Goal: Entertainment & Leisure: Consume media (video, audio)

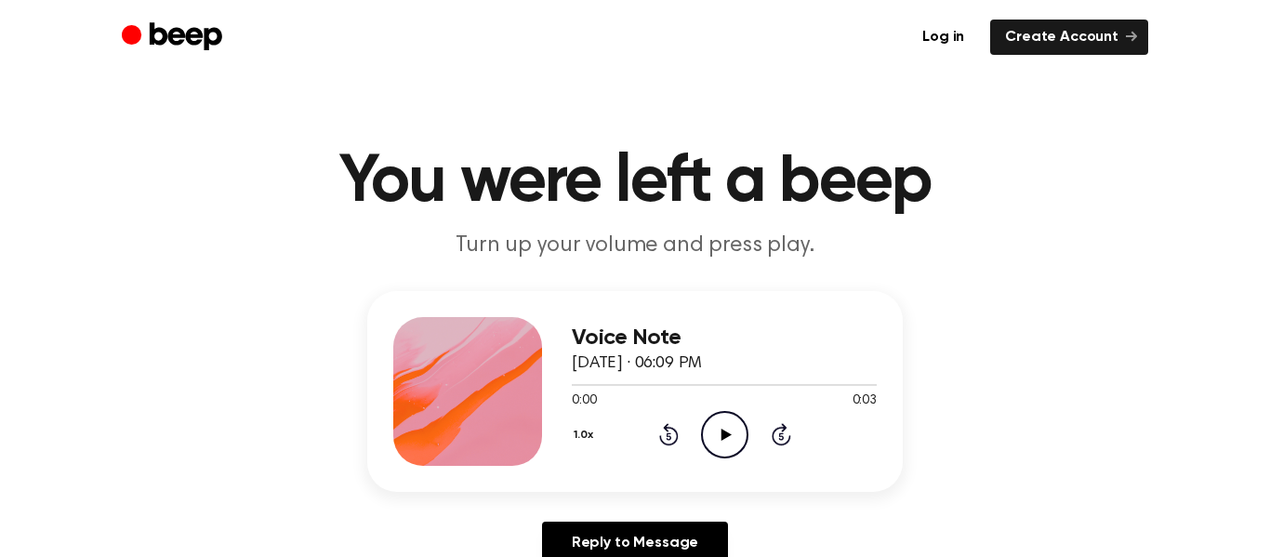
click at [732, 411] on icon "Play Audio" at bounding box center [724, 434] width 47 height 47
click at [731, 417] on icon "Play Audio" at bounding box center [724, 434] width 47 height 47
click at [731, 417] on icon "Pause Audio" at bounding box center [724, 434] width 47 height 47
click at [730, 416] on icon "Play Audio" at bounding box center [724, 434] width 47 height 47
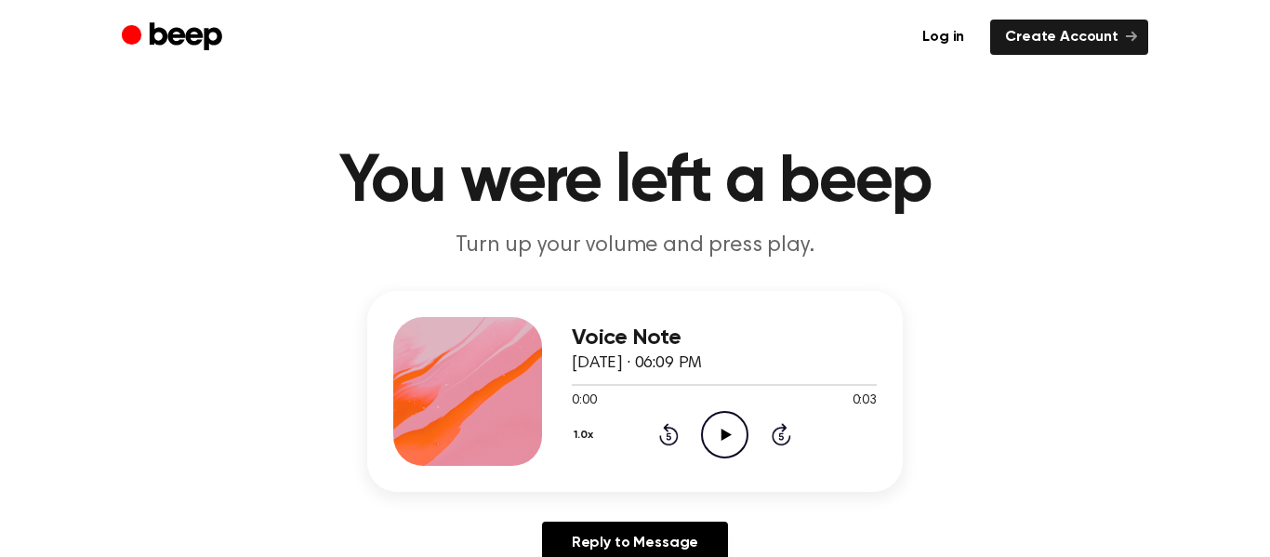
click at [711, 419] on icon "Play Audio" at bounding box center [724, 434] width 47 height 47
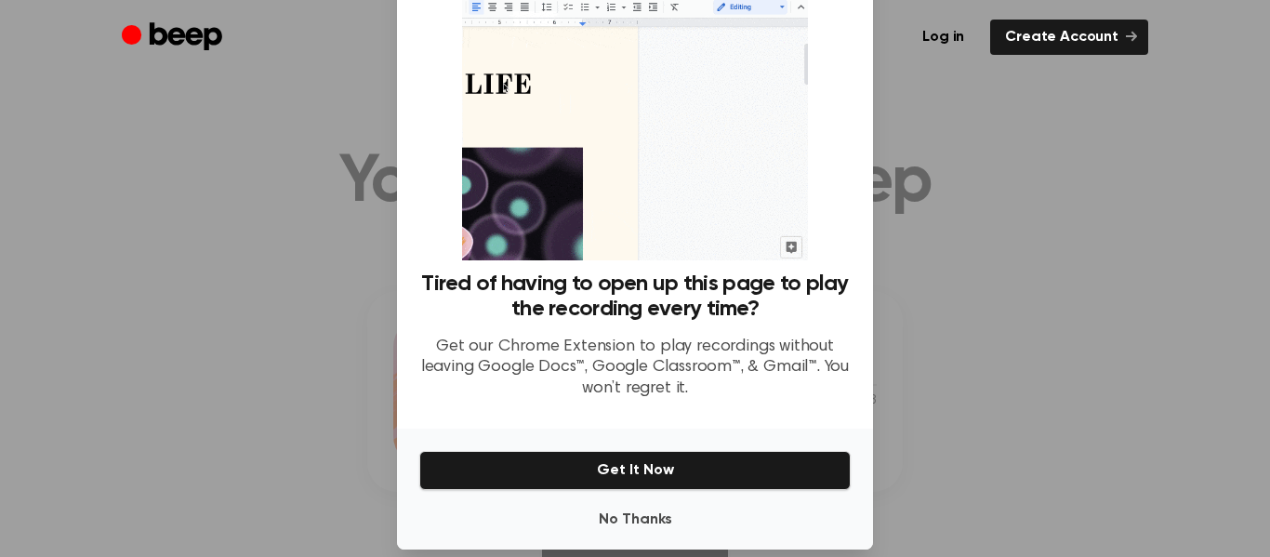
scroll to position [114, 0]
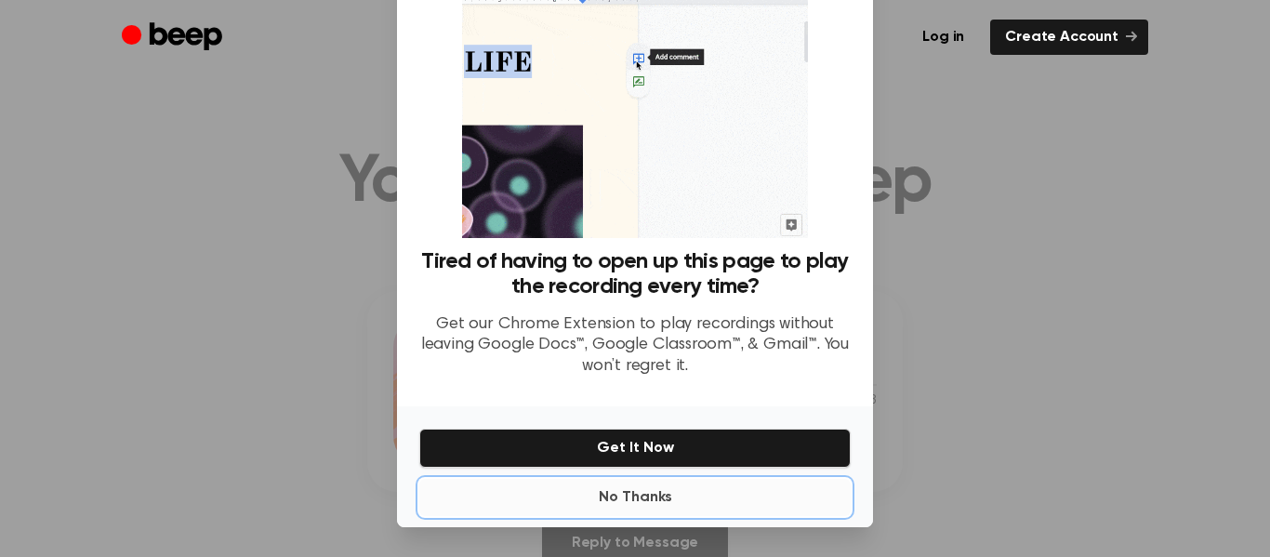
click at [653, 491] on button "No Thanks" at bounding box center [634, 497] width 431 height 37
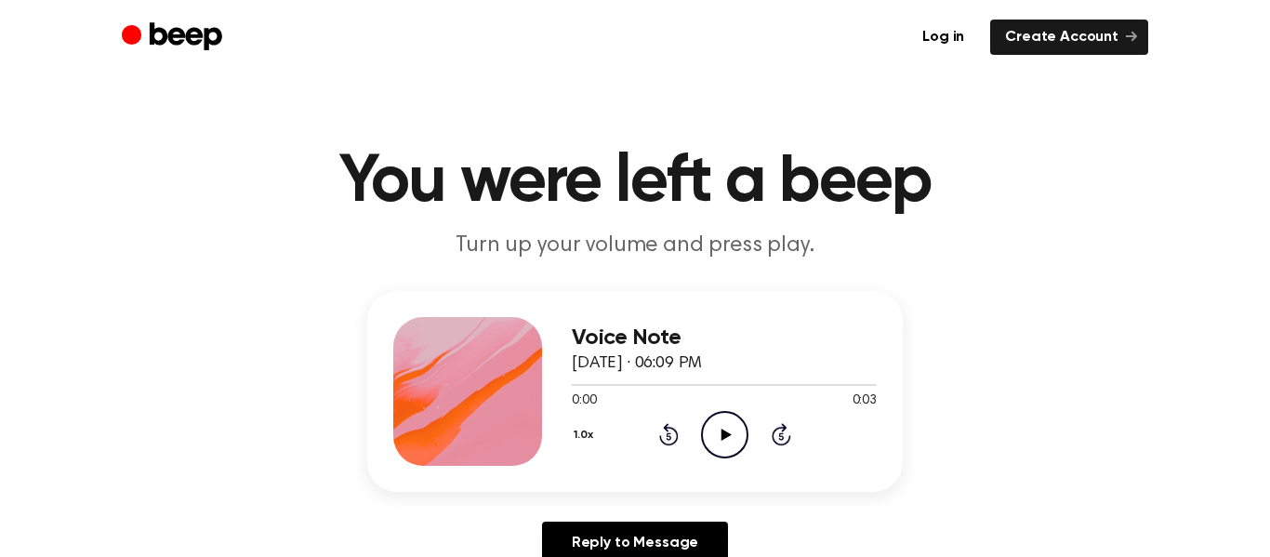
click at [714, 460] on div "Voice Note August 26, 2025 · 06:09 PM 0:00 0:03 Your browser does not support t…" at bounding box center [724, 391] width 305 height 149
click at [728, 399] on div "0:00 0:03" at bounding box center [724, 401] width 305 height 20
click at [733, 416] on icon "Play Audio" at bounding box center [724, 434] width 47 height 47
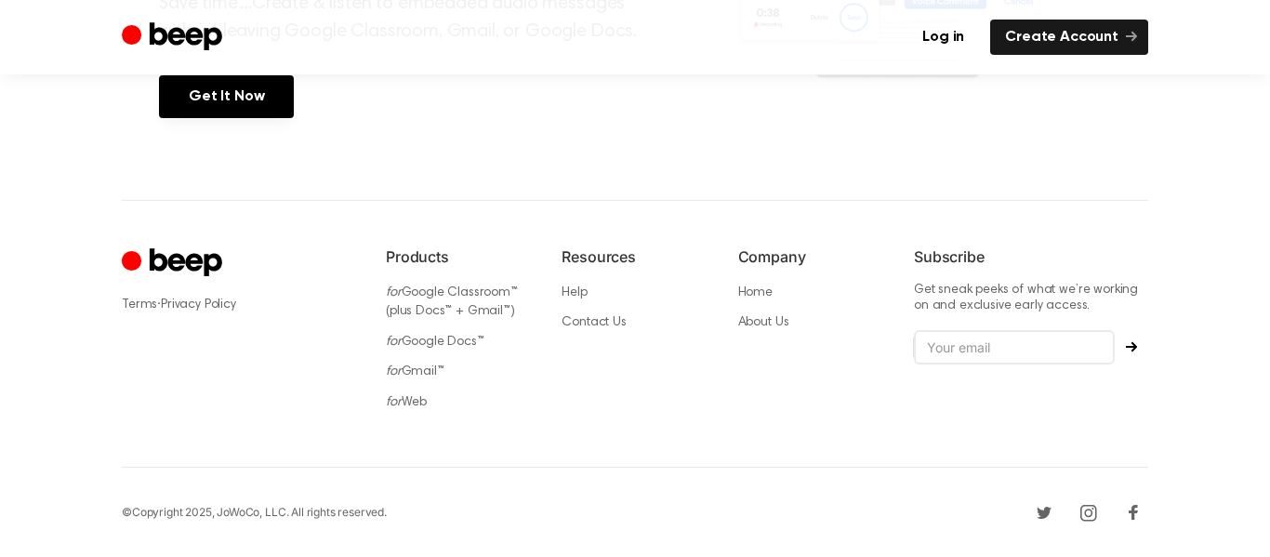
scroll to position [0, 0]
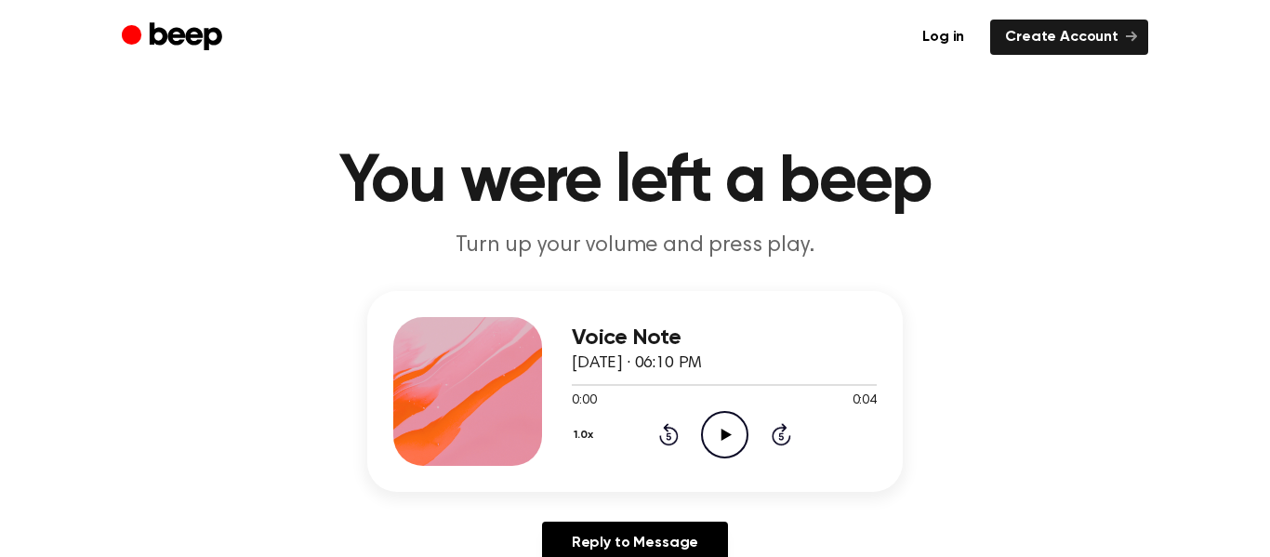
click at [728, 421] on icon "Play Audio" at bounding box center [724, 434] width 47 height 47
click at [719, 438] on icon "Play Audio" at bounding box center [724, 434] width 47 height 47
click at [727, 442] on icon "Play Audio" at bounding box center [724, 434] width 47 height 47
click at [707, 438] on icon "Play Audio" at bounding box center [724, 434] width 47 height 47
